Goal: Task Accomplishment & Management: Use online tool/utility

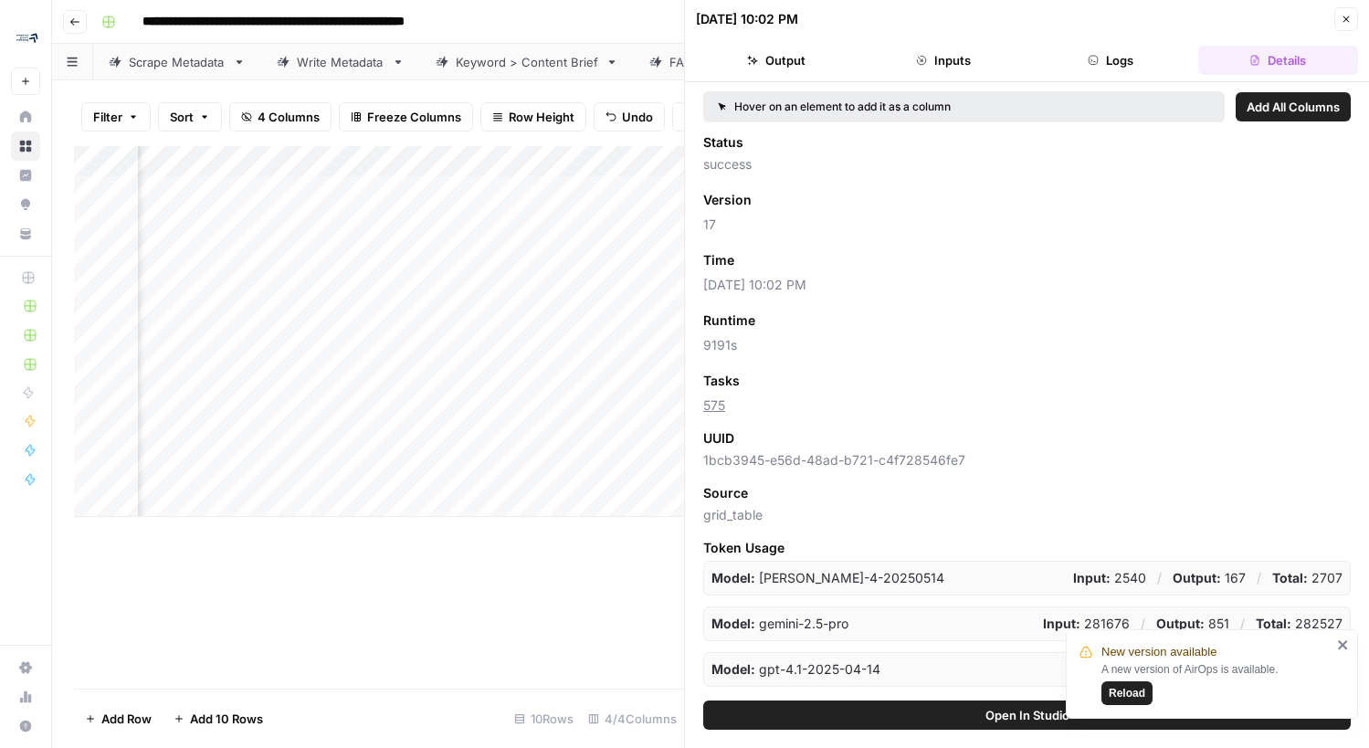
scroll to position [0, 292]
click at [556, 376] on div "Add Column" at bounding box center [379, 331] width 610 height 371
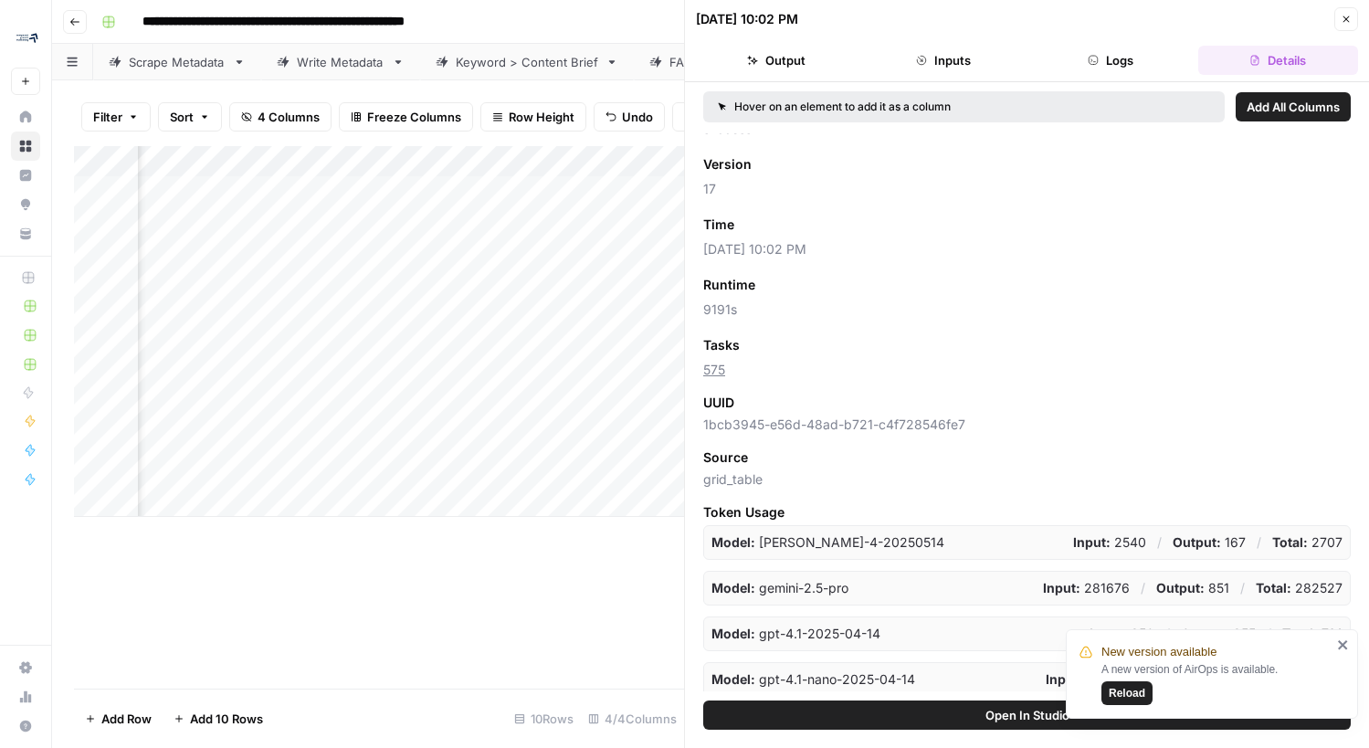
scroll to position [41, 0]
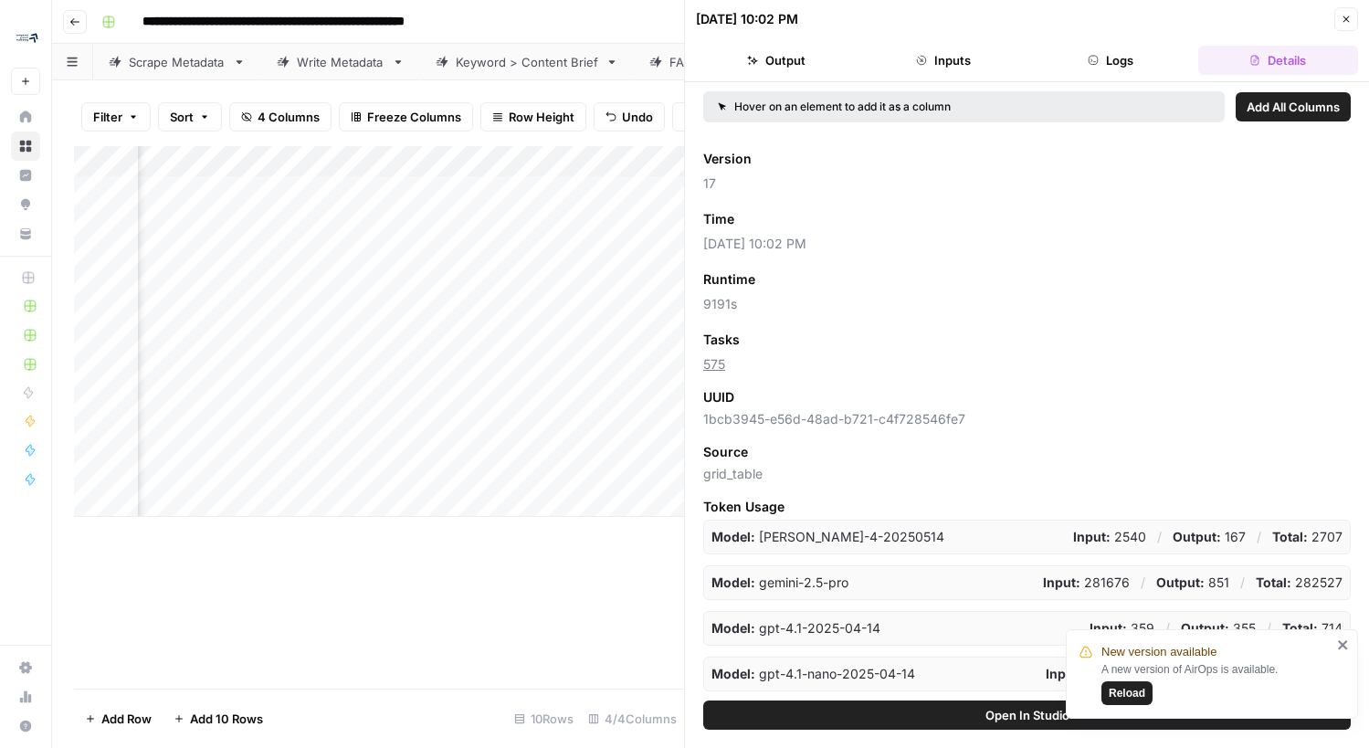
click at [1112, 63] on button "Logs" at bounding box center [1111, 60] width 160 height 29
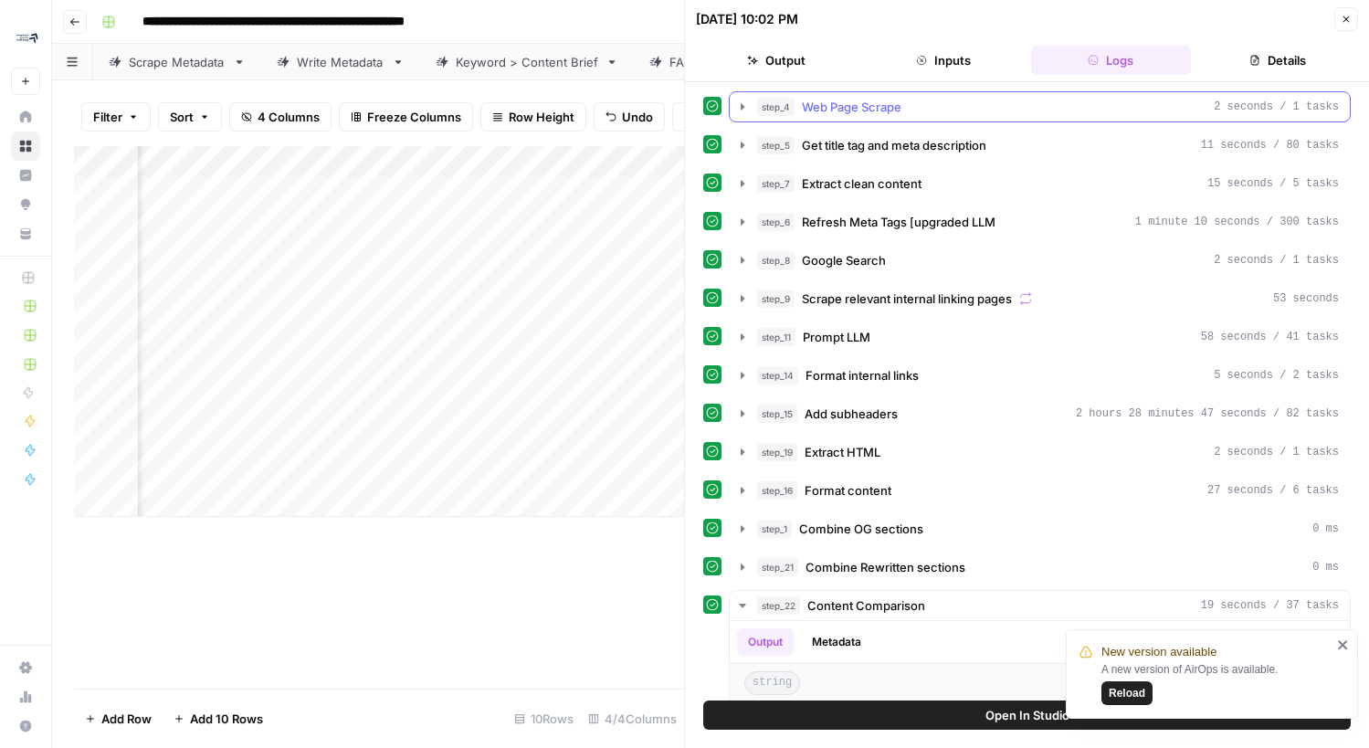
click at [747, 108] on icon "button" at bounding box center [742, 107] width 15 height 15
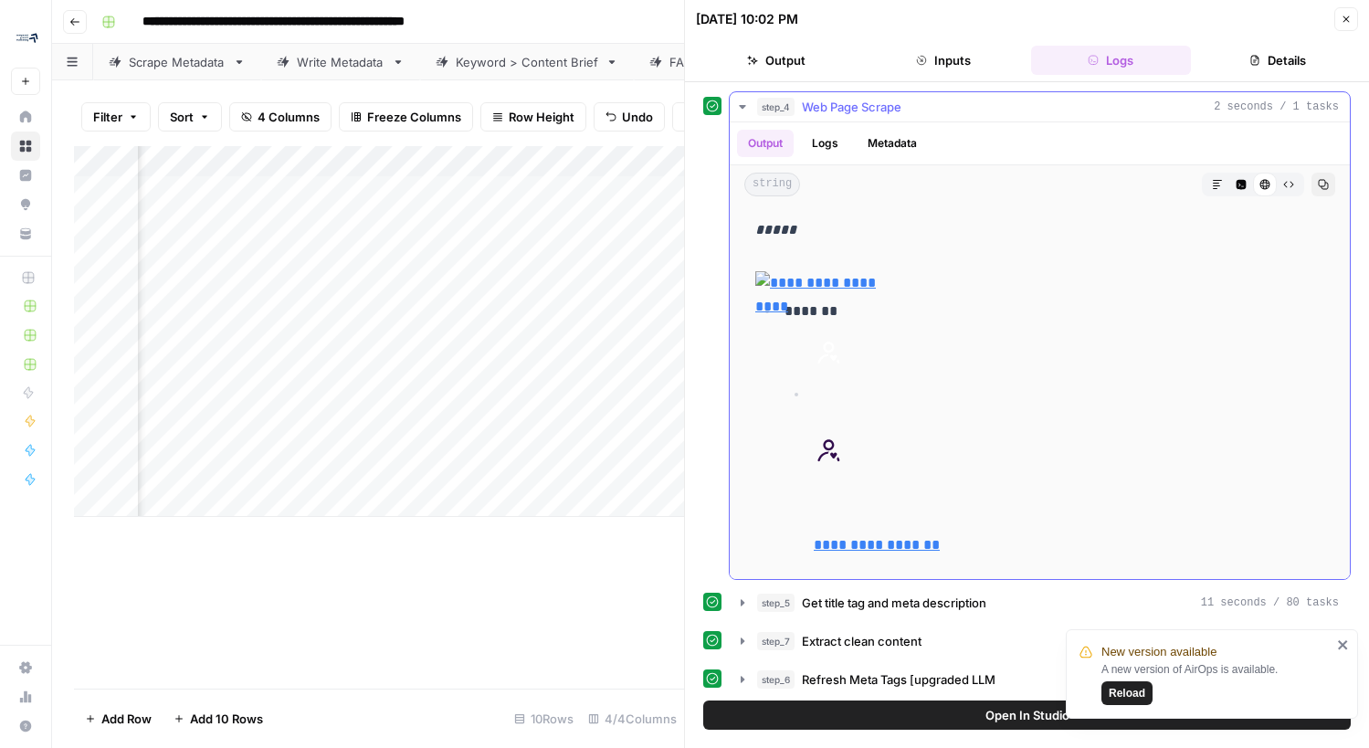
click at [747, 108] on icon "button" at bounding box center [742, 107] width 15 height 15
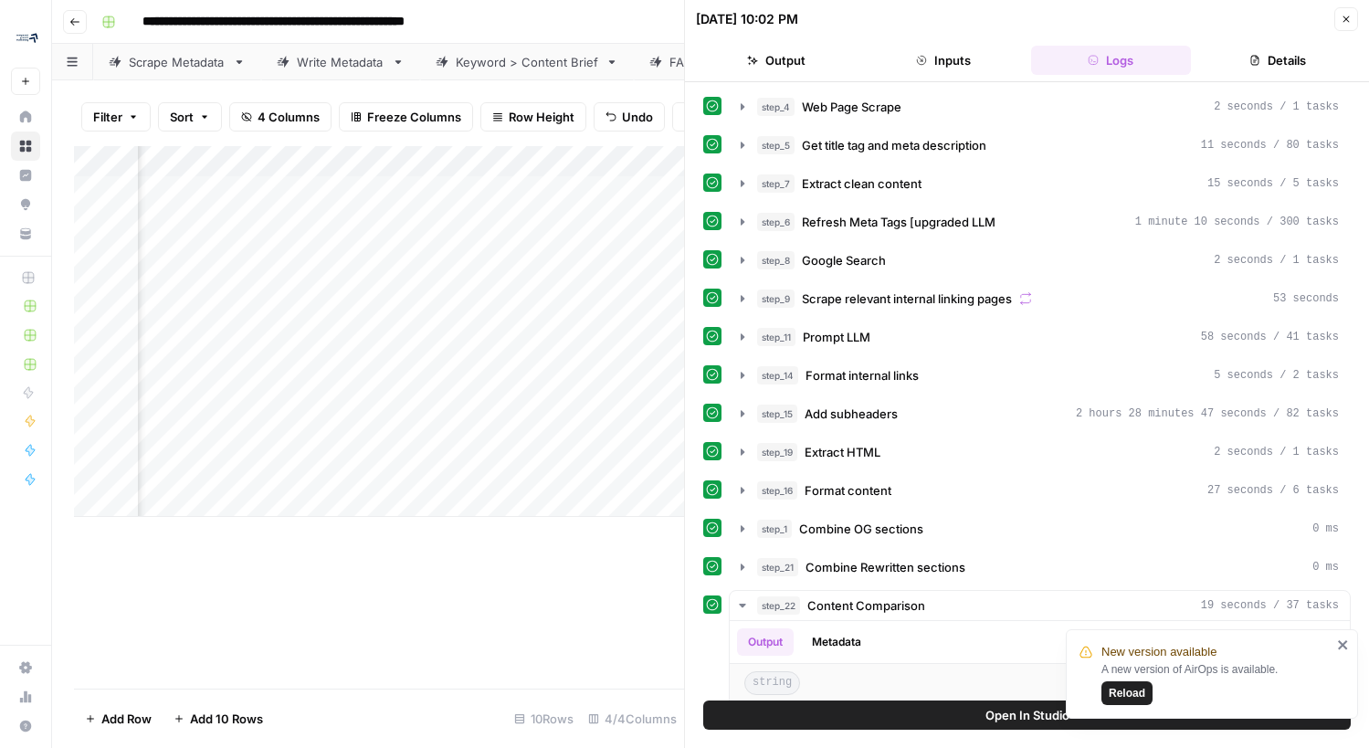
click at [964, 61] on button "Inputs" at bounding box center [943, 60] width 160 height 29
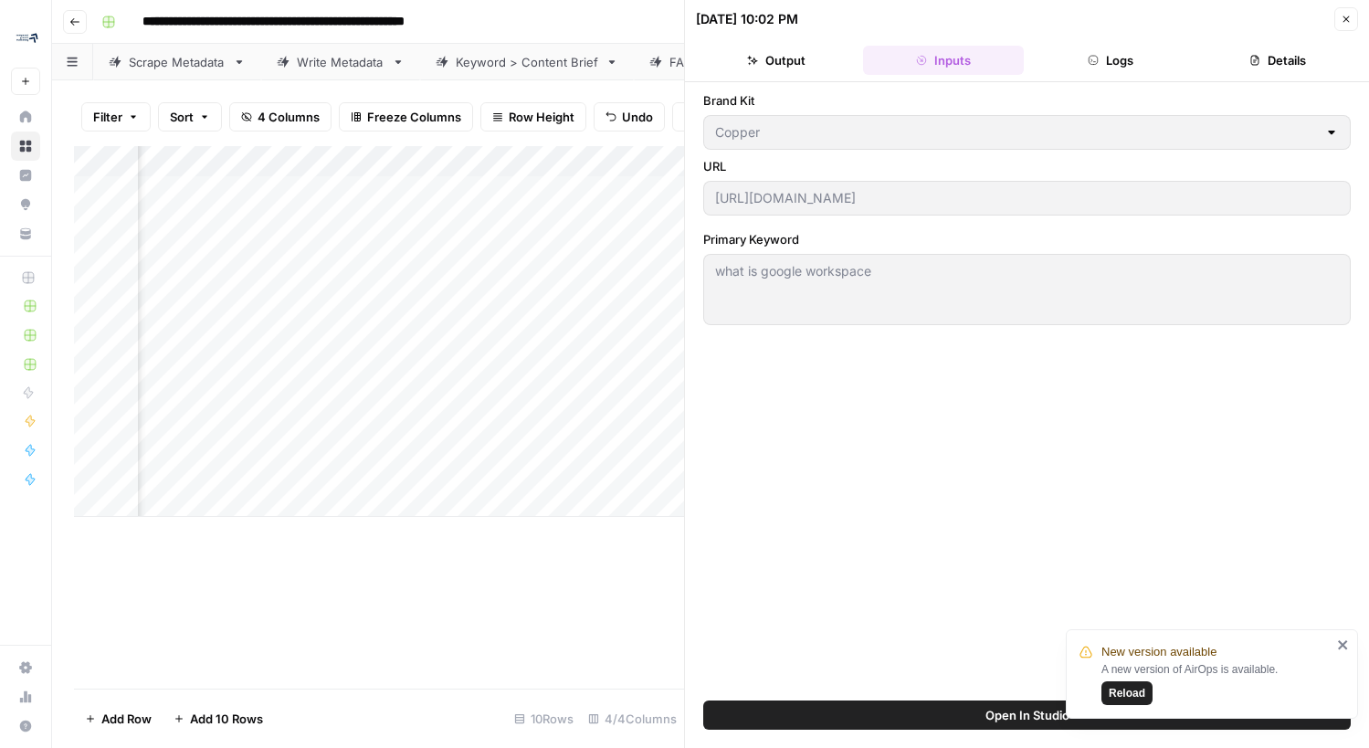
click at [1095, 55] on icon "button" at bounding box center [1092, 60] width 11 height 11
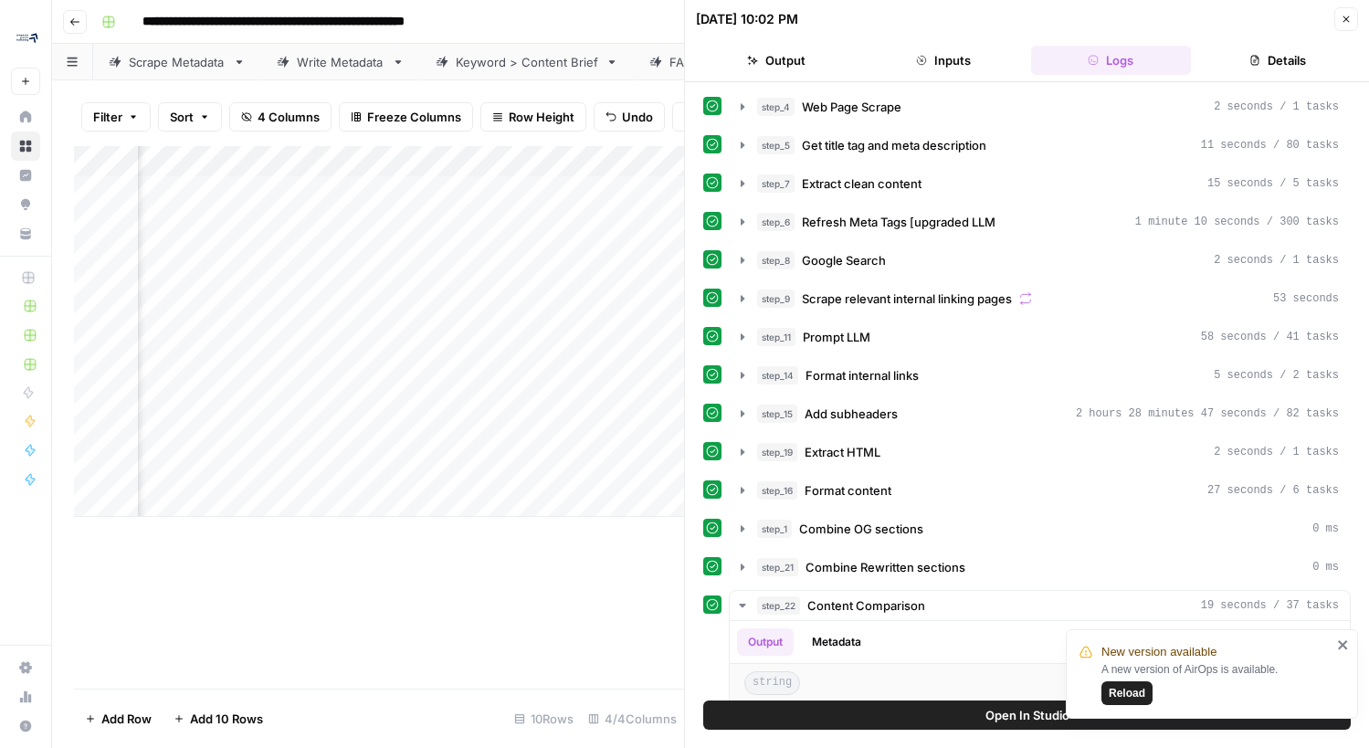
click at [1270, 66] on button "Details" at bounding box center [1278, 60] width 160 height 29
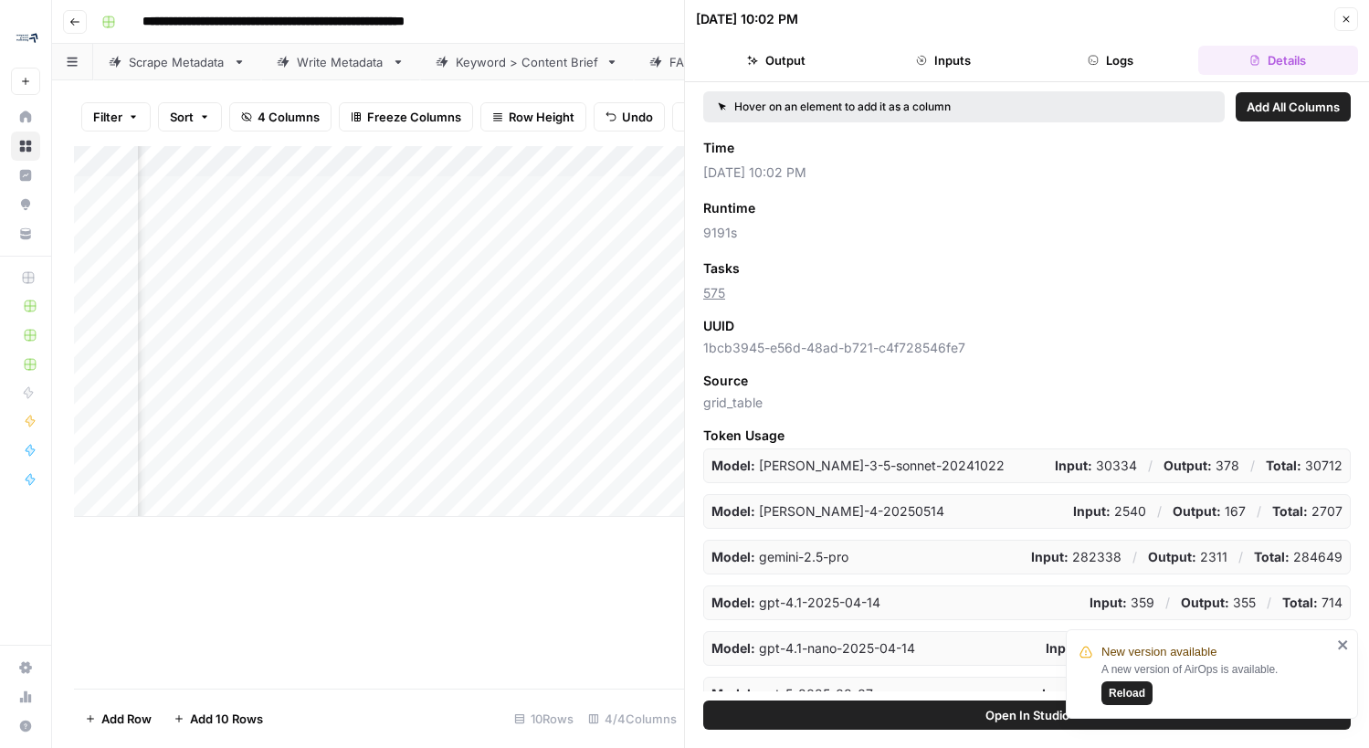
scroll to position [132, 0]
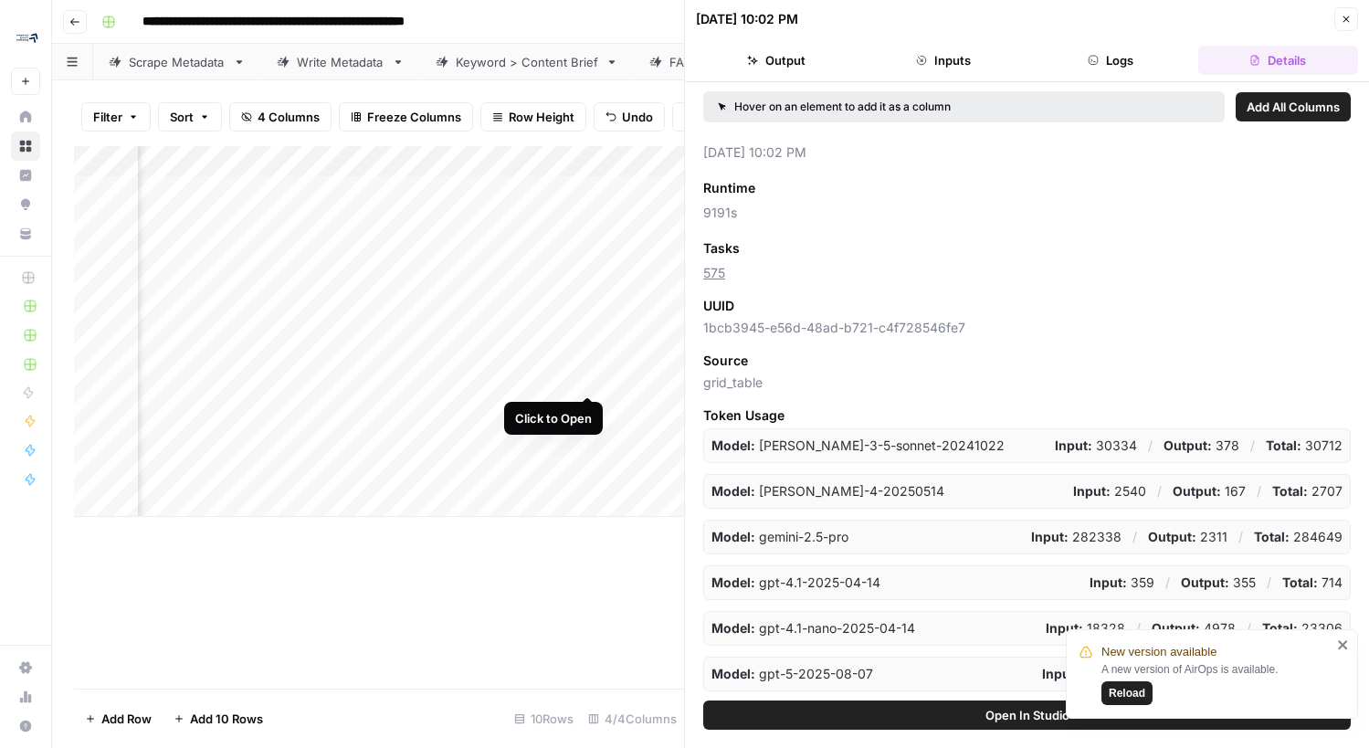
click at [586, 377] on div "Add Column" at bounding box center [379, 331] width 610 height 371
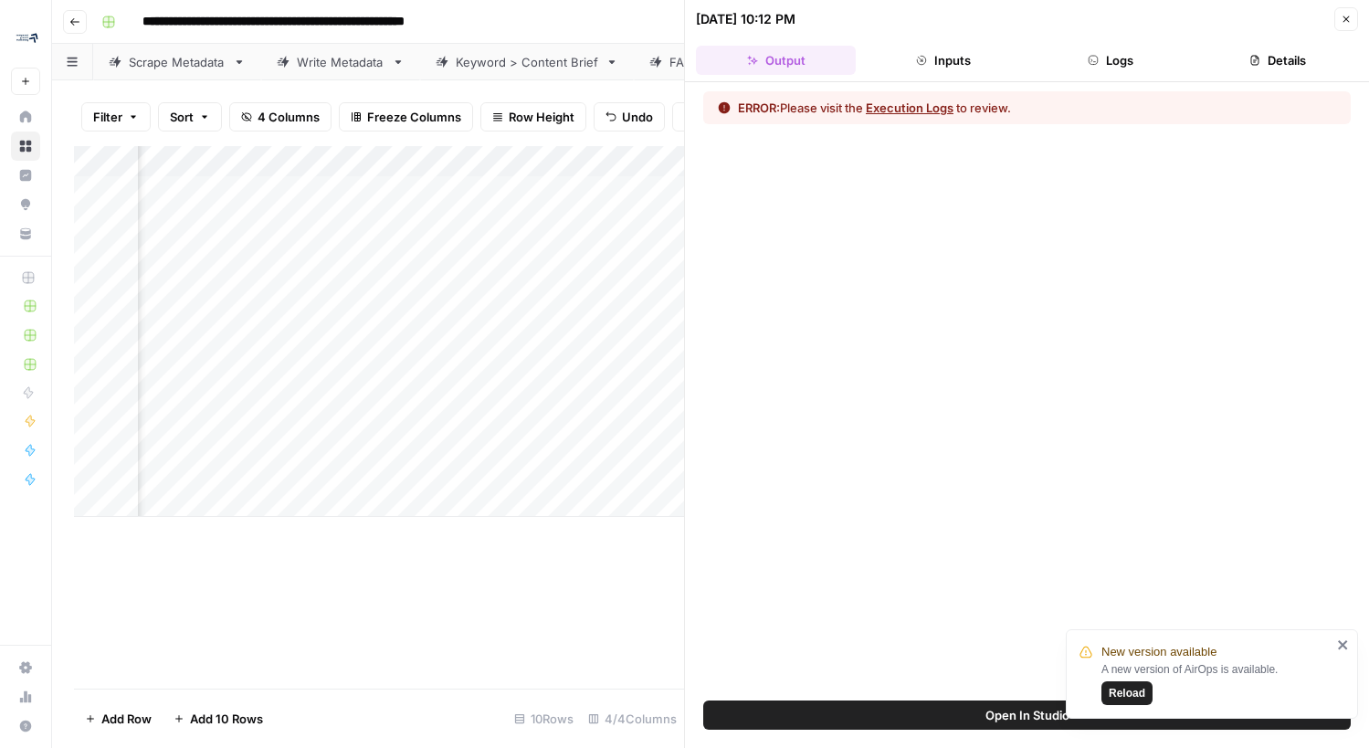
click at [937, 107] on button "Execution Logs" at bounding box center [910, 108] width 88 height 18
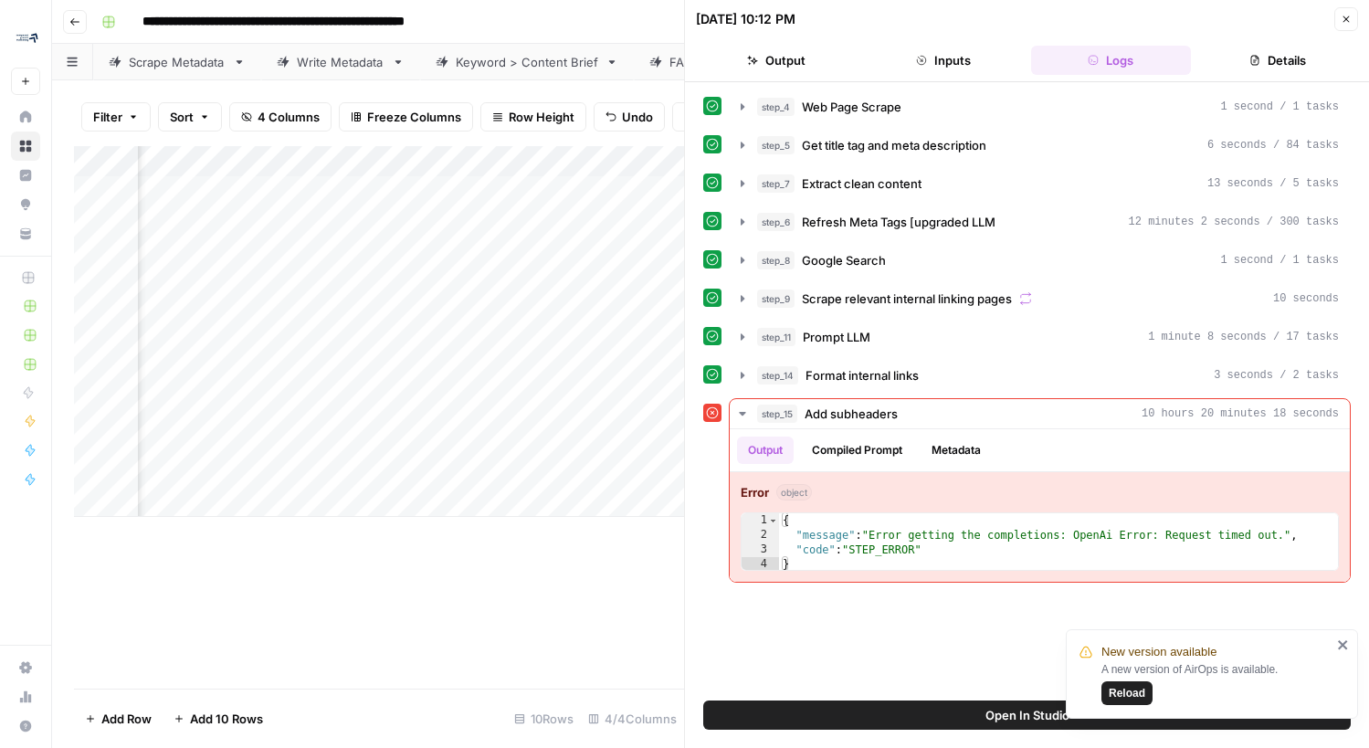
click at [1340, 645] on icon "close" at bounding box center [1342, 644] width 9 height 9
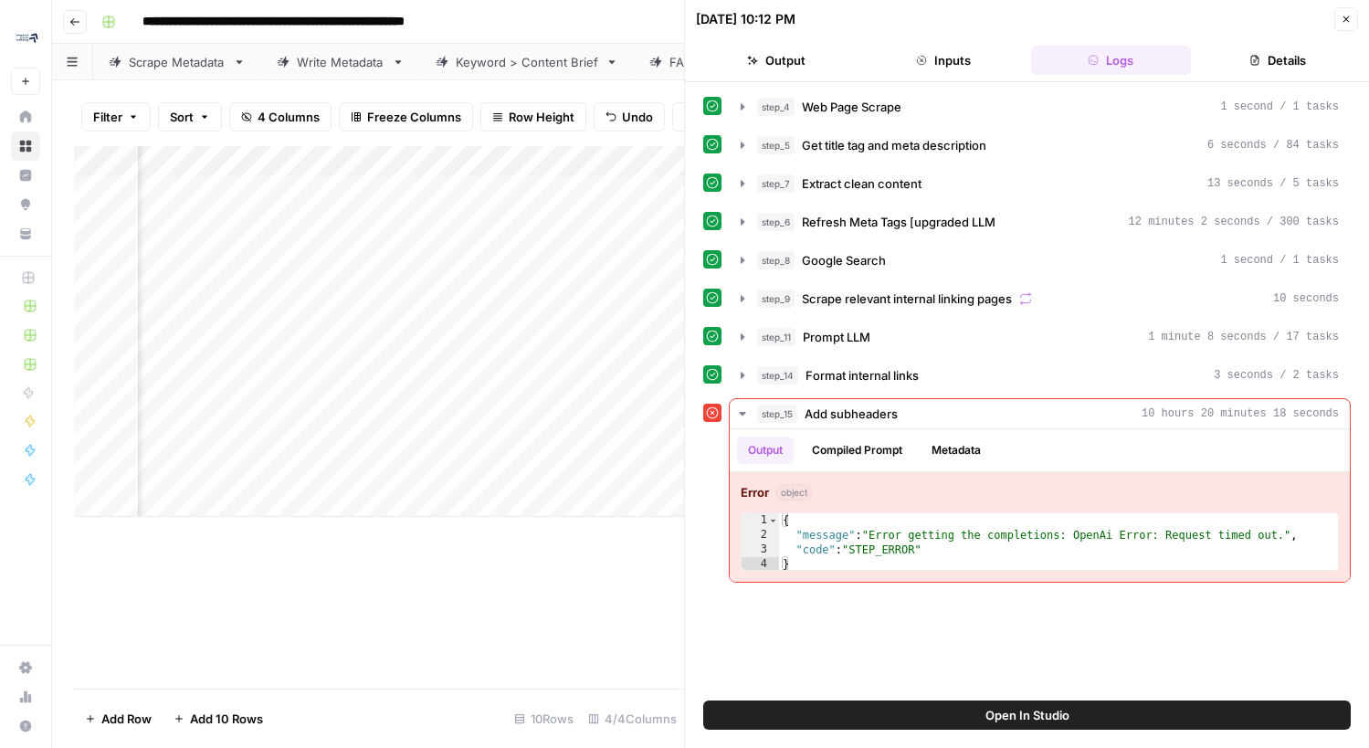
scroll to position [0, 177]
click at [570, 188] on div "Add Column" at bounding box center [379, 331] width 610 height 371
click at [602, 187] on div "Add Column" at bounding box center [379, 331] width 610 height 371
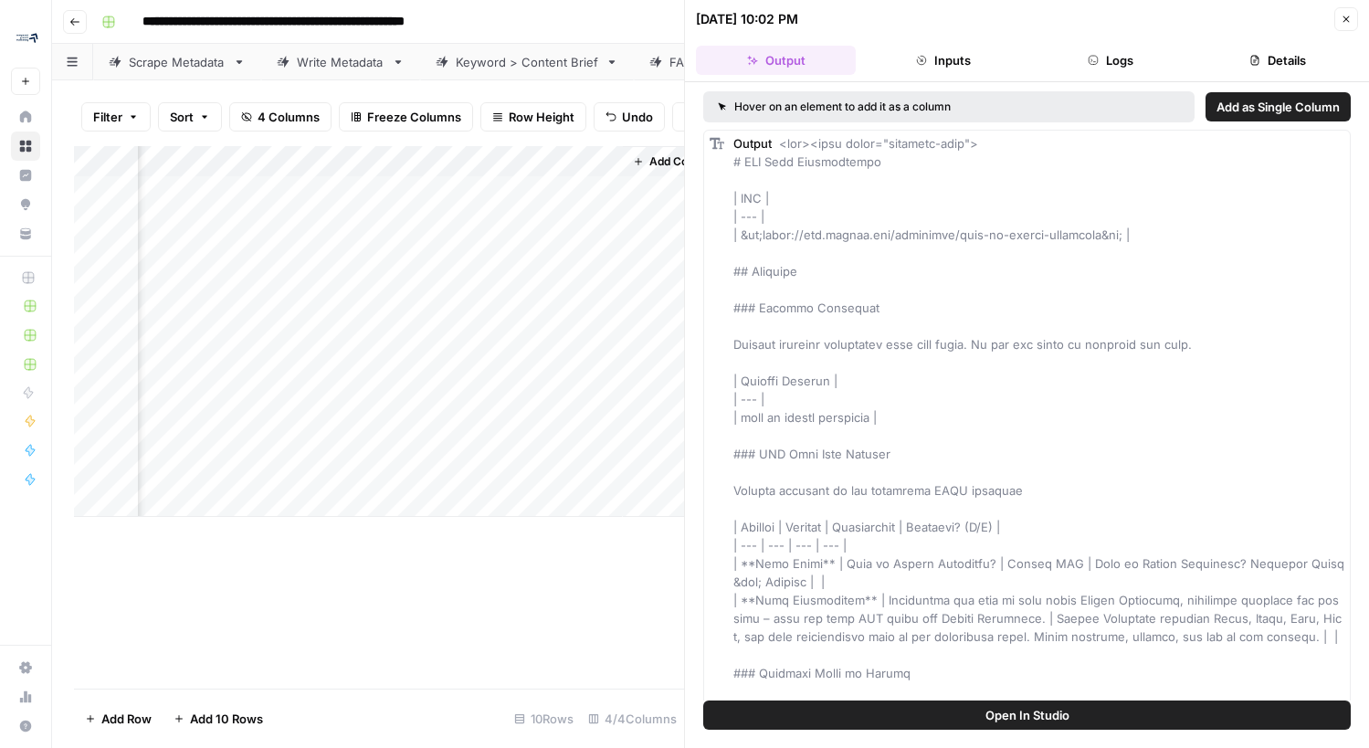
scroll to position [0, 503]
click at [544, 188] on div "Add Column" at bounding box center [379, 331] width 610 height 371
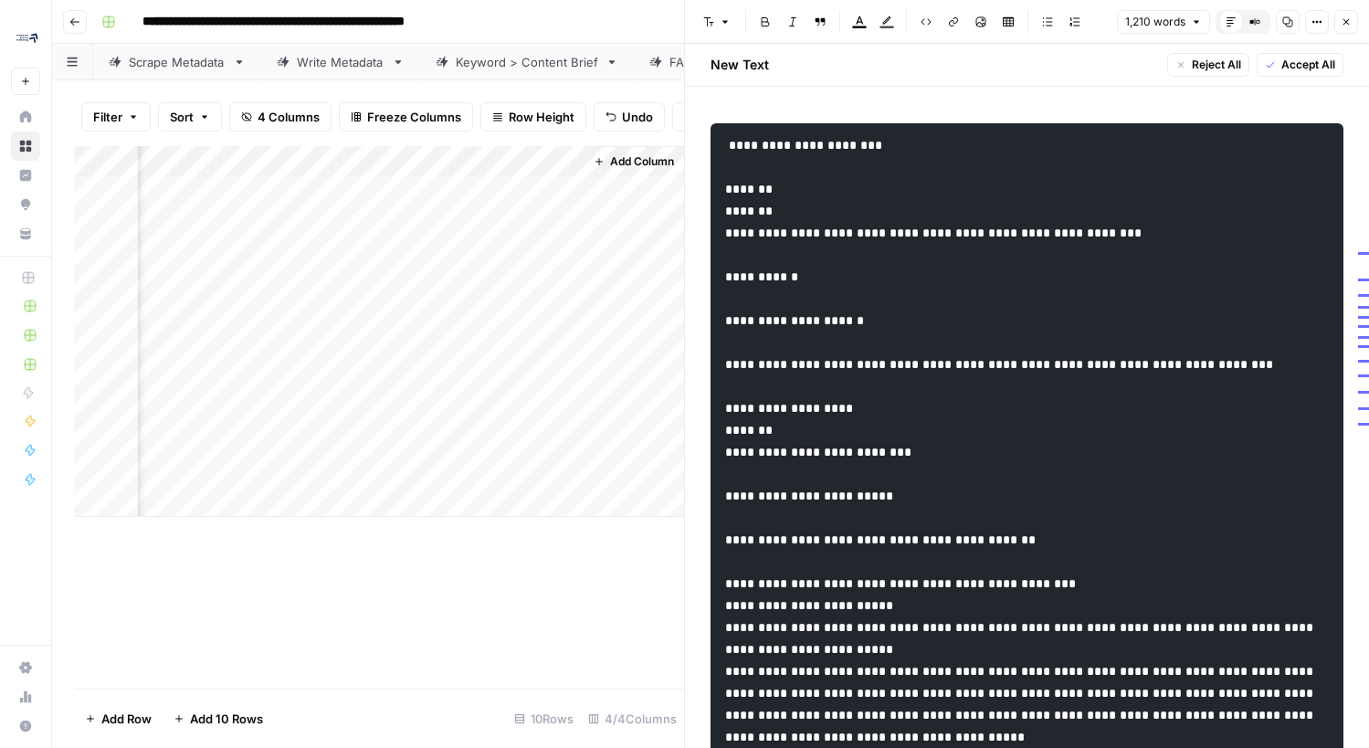
click at [540, 188] on div "Add Column" at bounding box center [379, 331] width 610 height 371
